Goal: Transaction & Acquisition: Purchase product/service

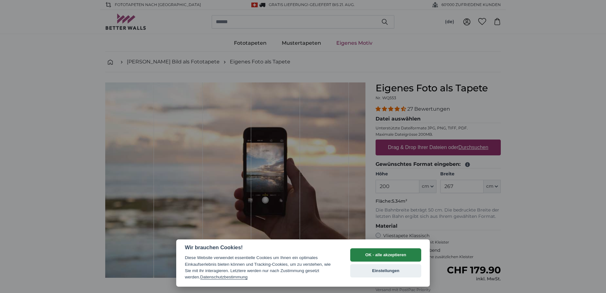
click at [392, 255] on button "OK - alle akzeptieren" at bounding box center [385, 254] width 71 height 13
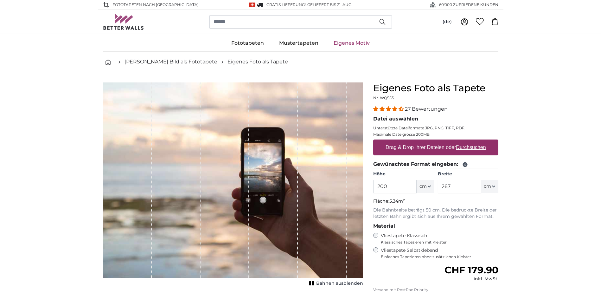
click at [476, 148] on u "Durchsuchen" at bounding box center [471, 147] width 30 height 5
click at [476, 141] on input "Drag & Drop Ihrer Dateien oder Durchsuchen" at bounding box center [435, 140] width 125 height 2
type input "**********"
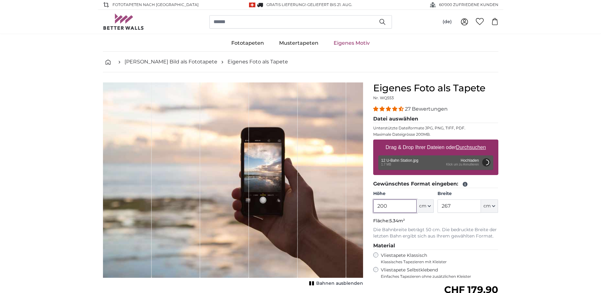
click at [392, 205] on input "200" at bounding box center [394, 205] width 43 height 13
click at [458, 205] on input "267" at bounding box center [459, 205] width 43 height 13
type input "200"
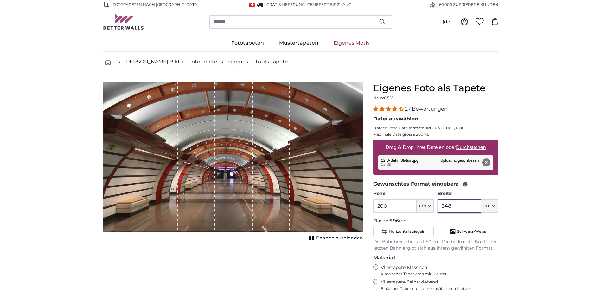
drag, startPoint x: 458, startPoint y: 205, endPoint x: 437, endPoint y: 212, distance: 22.9
click at [437, 212] on div "Höhe 200 ft cm Centimeter (cm) Inches (inch) Feet (ft. in.) Breite 348 ft cm Ce…" at bounding box center [435, 202] width 125 height 22
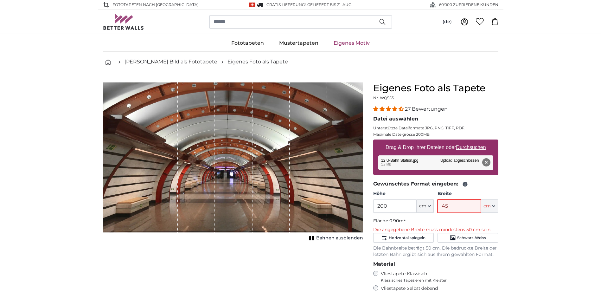
type input "450"
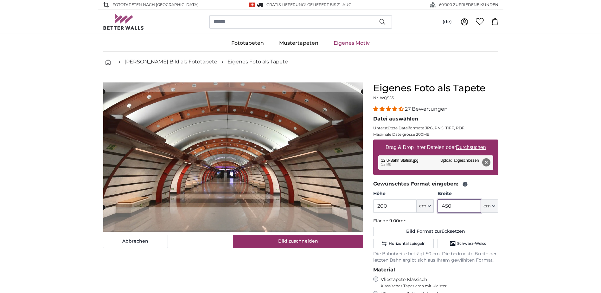
click at [266, 161] on cropper-handle at bounding box center [233, 150] width 260 height 116
type input "450"
click at [395, 207] on input "200" at bounding box center [394, 205] width 43 height 13
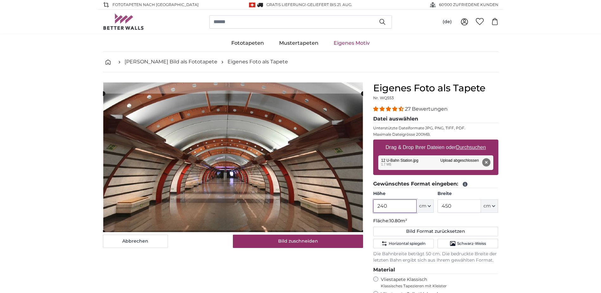
click at [252, 179] on cropper-handle at bounding box center [233, 163] width 260 height 139
type input "240"
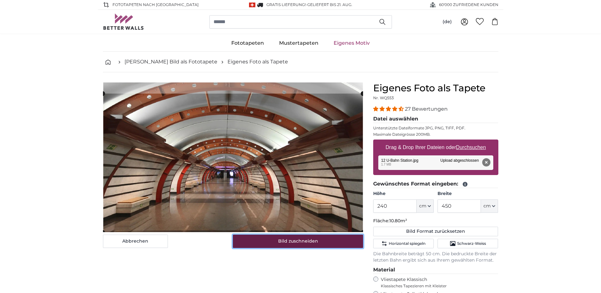
click at [296, 244] on button "Bild zuschneiden" at bounding box center [298, 241] width 130 height 13
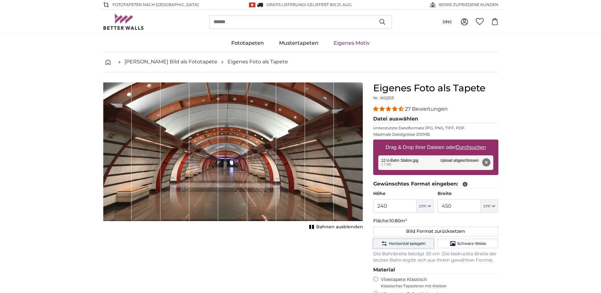
click at [411, 241] on span "Horizontal spiegeln" at bounding box center [407, 243] width 37 height 5
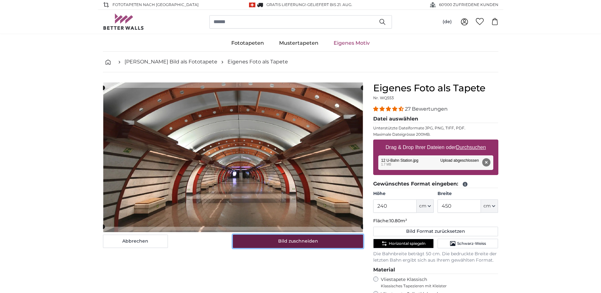
click at [338, 238] on button "Bild zuschneiden" at bounding box center [298, 241] width 130 height 13
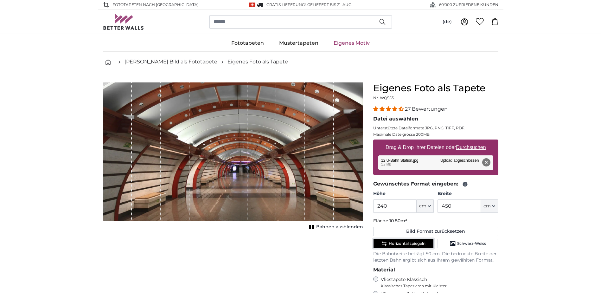
click at [392, 245] on span "Horizontal spiegeln" at bounding box center [407, 243] width 37 height 5
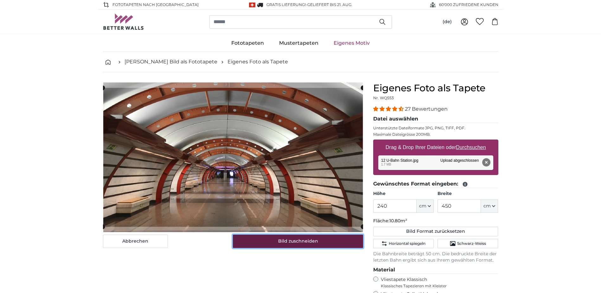
click at [300, 237] on button "Bild zuschneiden" at bounding box center [298, 241] width 130 height 13
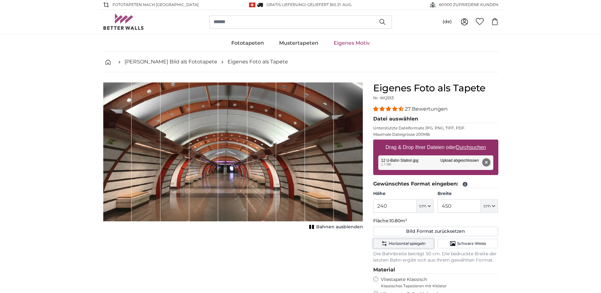
click at [409, 241] on span "Horizontal spiegeln" at bounding box center [407, 243] width 37 height 5
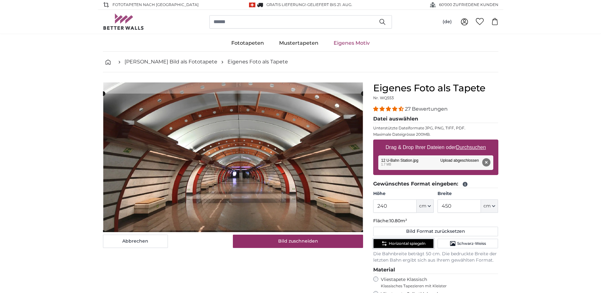
click at [294, 212] on cropper-handle at bounding box center [233, 163] width 260 height 139
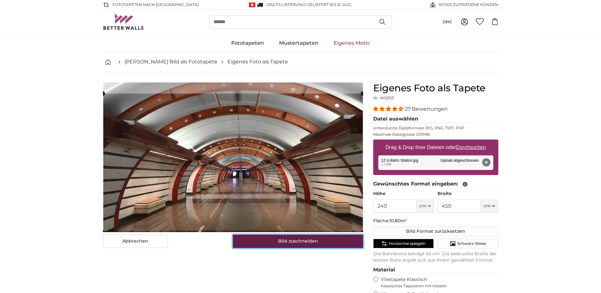
click at [294, 243] on button "Bild zuschneiden" at bounding box center [298, 241] width 130 height 13
